Goal: Information Seeking & Learning: Find specific fact

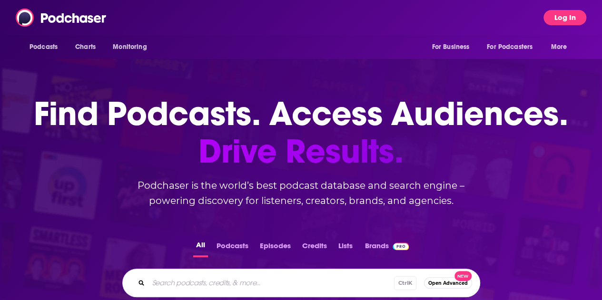
click at [577, 20] on button "Log In" at bounding box center [565, 17] width 43 height 15
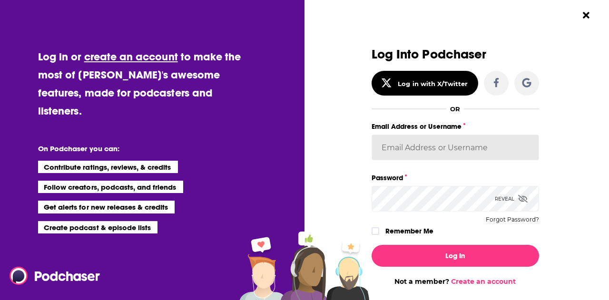
click at [434, 147] on input "Email Address or Username" at bounding box center [456, 148] width 168 height 26
type input "[PERSON_NAME][EMAIL_ADDRESS][PERSON_NAME][PERSON_NAME][DOMAIN_NAME]"
click at [372, 245] on button "Log In" at bounding box center [456, 256] width 168 height 22
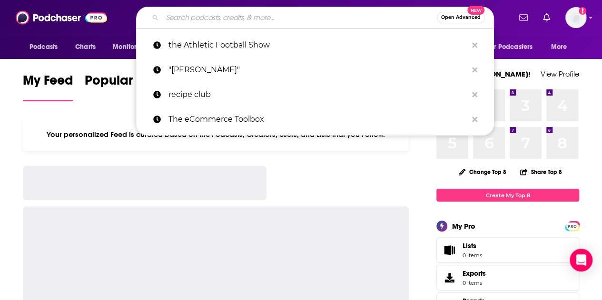
click at [195, 10] on input "Search podcasts, credits, & more..." at bounding box center [299, 17] width 275 height 15
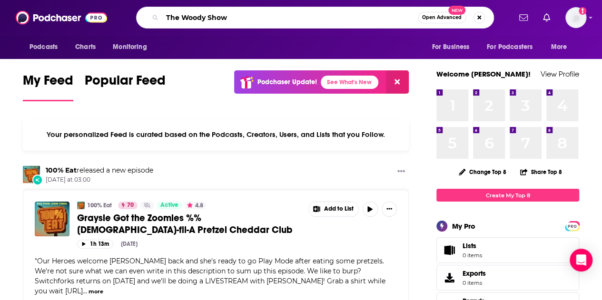
type input "The Woody Show"
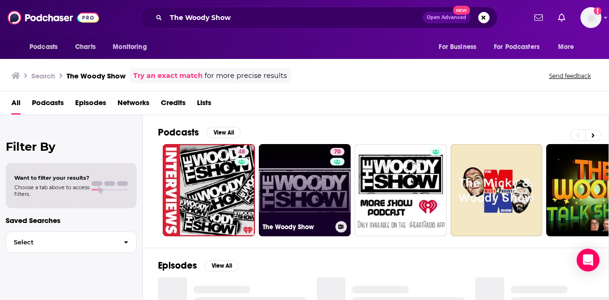
click at [331, 205] on div "70" at bounding box center [338, 184] width 17 height 73
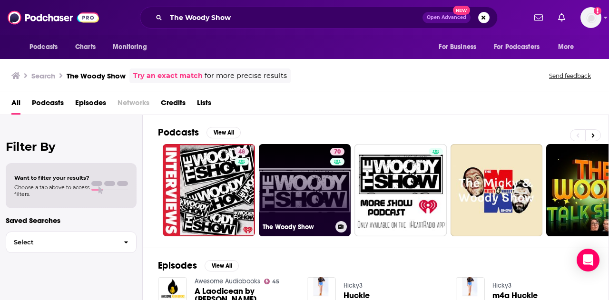
click at [322, 205] on link "70 The Woody Show" at bounding box center [305, 190] width 92 height 92
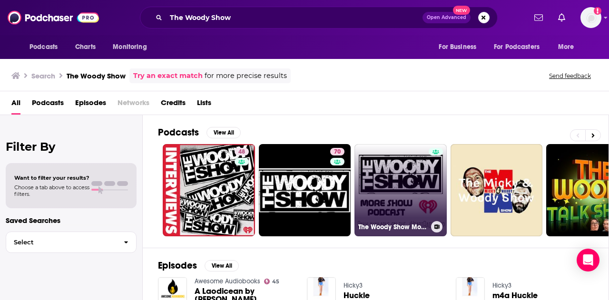
click at [394, 187] on link "The Woody Show More Show" at bounding box center [401, 190] width 92 height 92
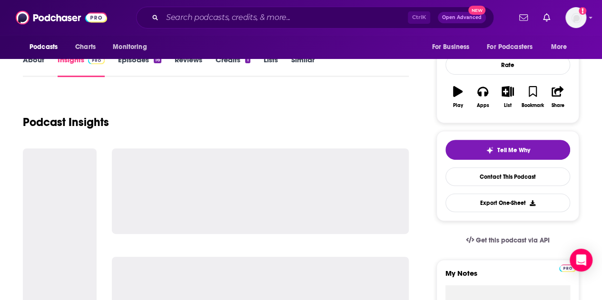
scroll to position [127, 0]
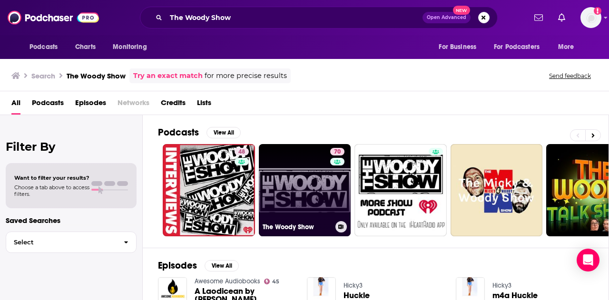
click at [306, 189] on link "70 The Woody Show" at bounding box center [305, 190] width 92 height 92
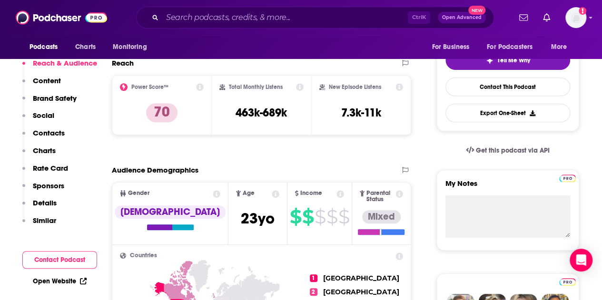
scroll to position [218, 0]
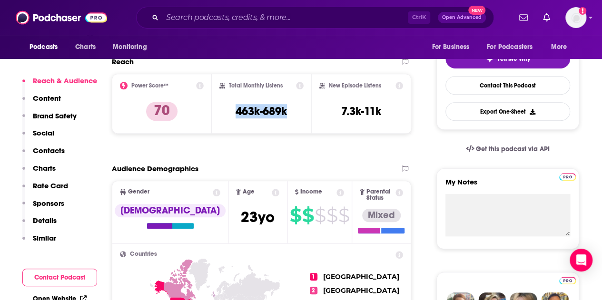
drag, startPoint x: 237, startPoint y: 115, endPoint x: 301, endPoint y: 110, distance: 64.4
click at [301, 110] on div "Total Monthly Listens 463k-689k" at bounding box center [261, 104] width 85 height 44
copy h3 "463k-689k"
click at [291, 120] on div "Total Monthly Listens 463k-689k" at bounding box center [261, 104] width 85 height 44
drag, startPoint x: 234, startPoint y: 111, endPoint x: 282, endPoint y: 114, distance: 47.7
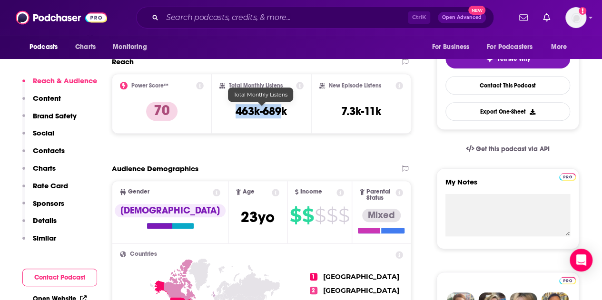
click at [282, 114] on div "Total Monthly Listens 463k-689k" at bounding box center [261, 104] width 85 height 44
copy h3 "463k-689"
click at [283, 114] on h3 "463k-689k" at bounding box center [261, 111] width 51 height 14
click at [236, 109] on h3 "463k-689k" at bounding box center [261, 111] width 51 height 14
drag, startPoint x: 263, startPoint y: 115, endPoint x: 288, endPoint y: 114, distance: 24.8
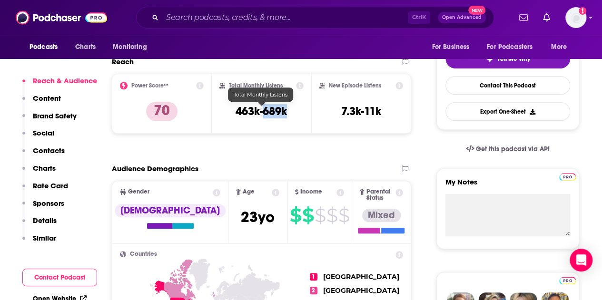
click at [288, 114] on div "Total Monthly Listens 463k-689k" at bounding box center [261, 104] width 85 height 44
copy h3 "689k"
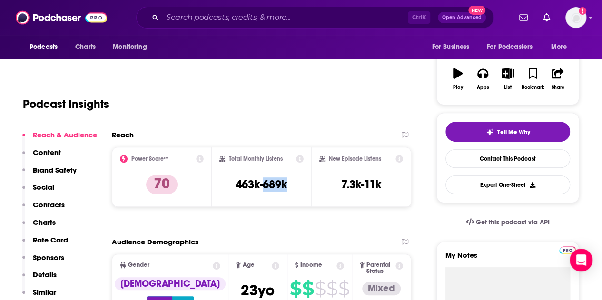
scroll to position [144, 0]
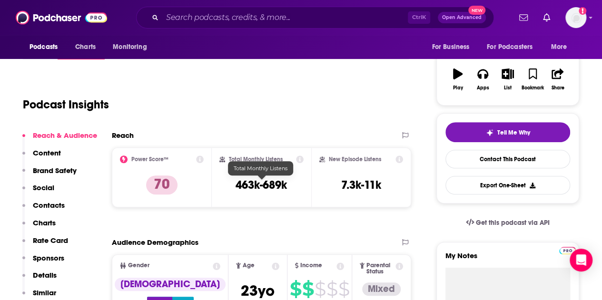
click at [237, 196] on div "Total Monthly Listens 463k-689k" at bounding box center [261, 178] width 85 height 44
drag, startPoint x: 236, startPoint y: 190, endPoint x: 292, endPoint y: 187, distance: 56.2
click at [292, 187] on div "Total Monthly Listens 463k-689k" at bounding box center [261, 178] width 85 height 44
copy h3 "463k-689k"
